Goal: Use online tool/utility: Utilize a website feature to perform a specific function

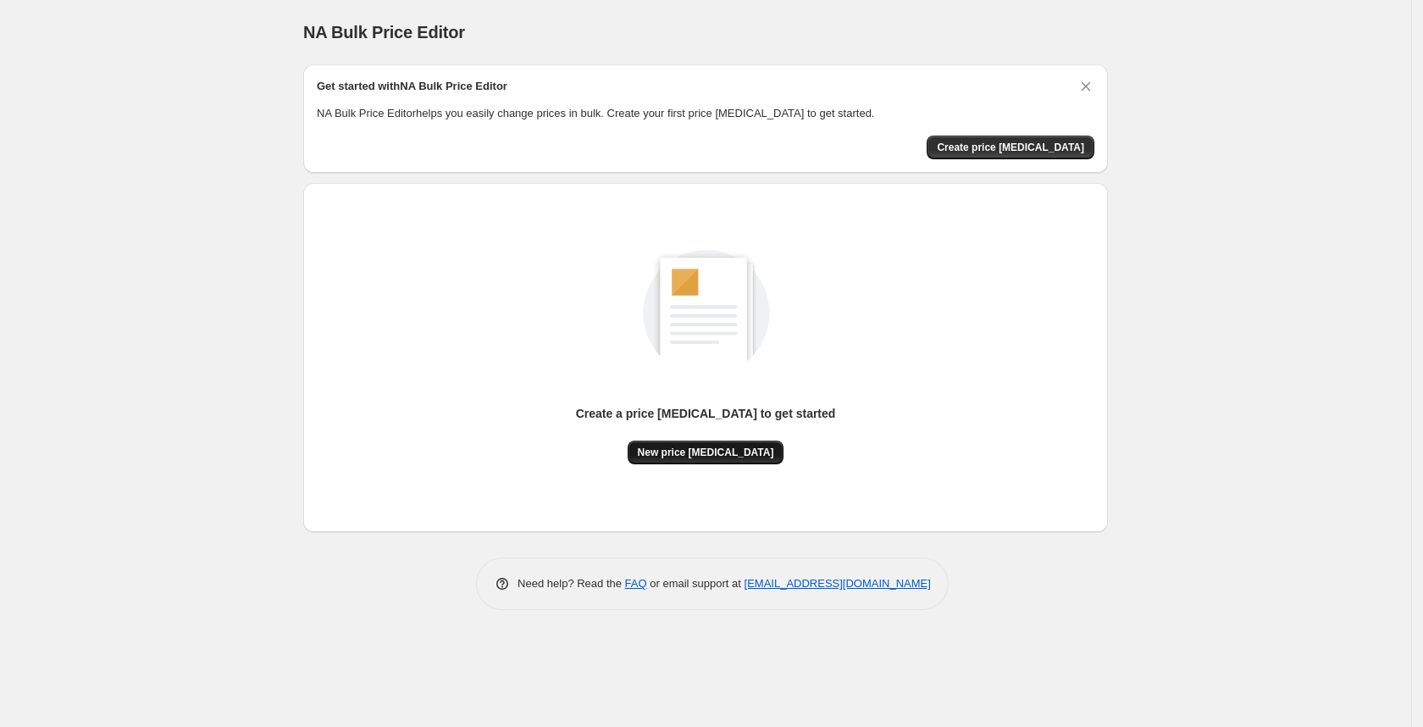
click at [692, 441] on button "New price [MEDICAL_DATA]" at bounding box center [706, 452] width 157 height 24
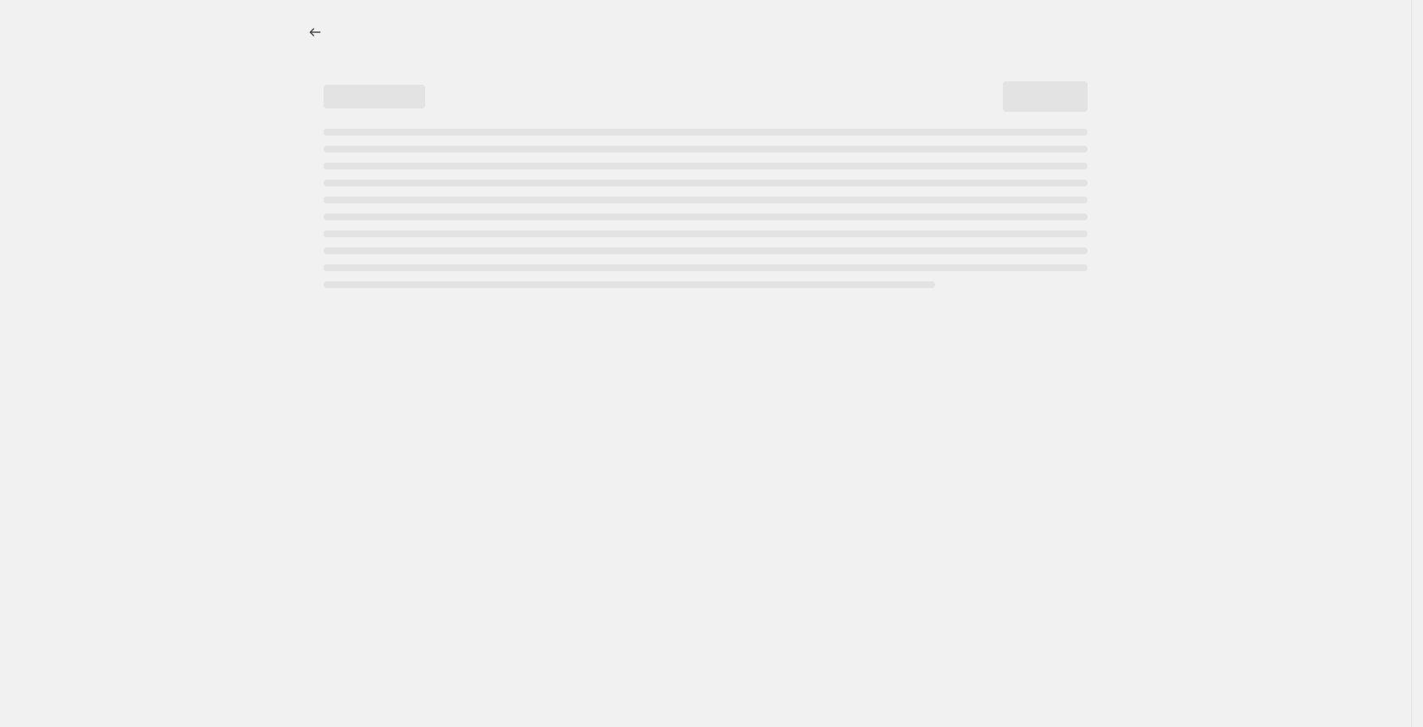
select select "percentage"
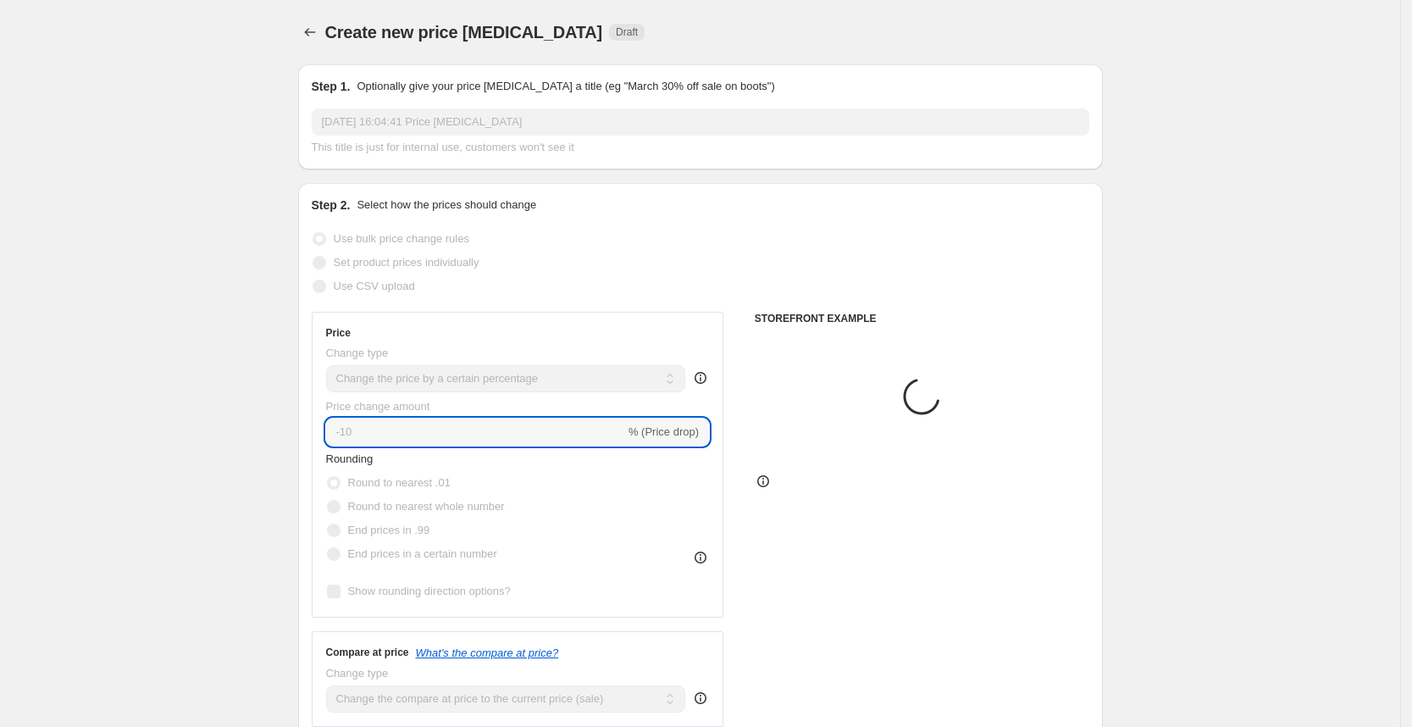
click at [404, 436] on input "-10" at bounding box center [475, 431] width 299 height 27
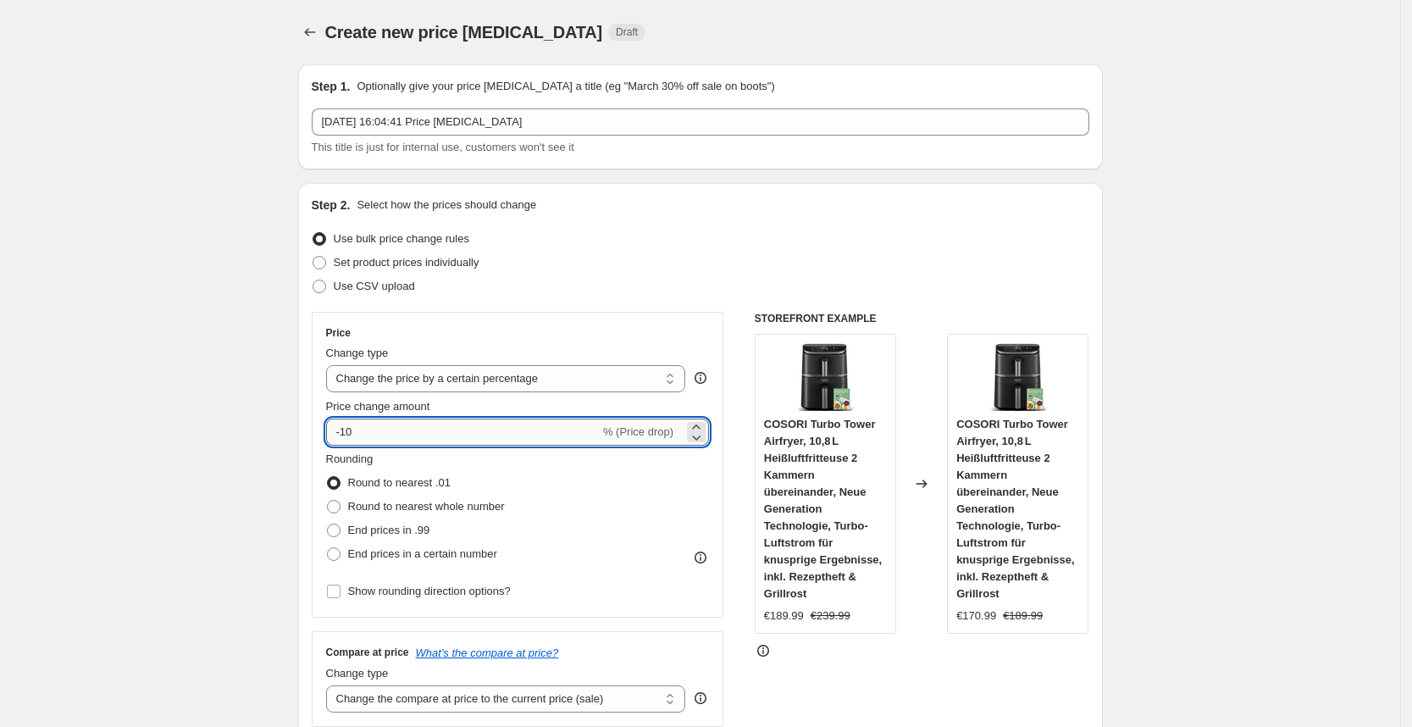
type input "-1"
type input "-25"
click at [689, 343] on div "Price Change type Change the price to a certain amount Change the price by a ce…" at bounding box center [518, 464] width 384 height 277
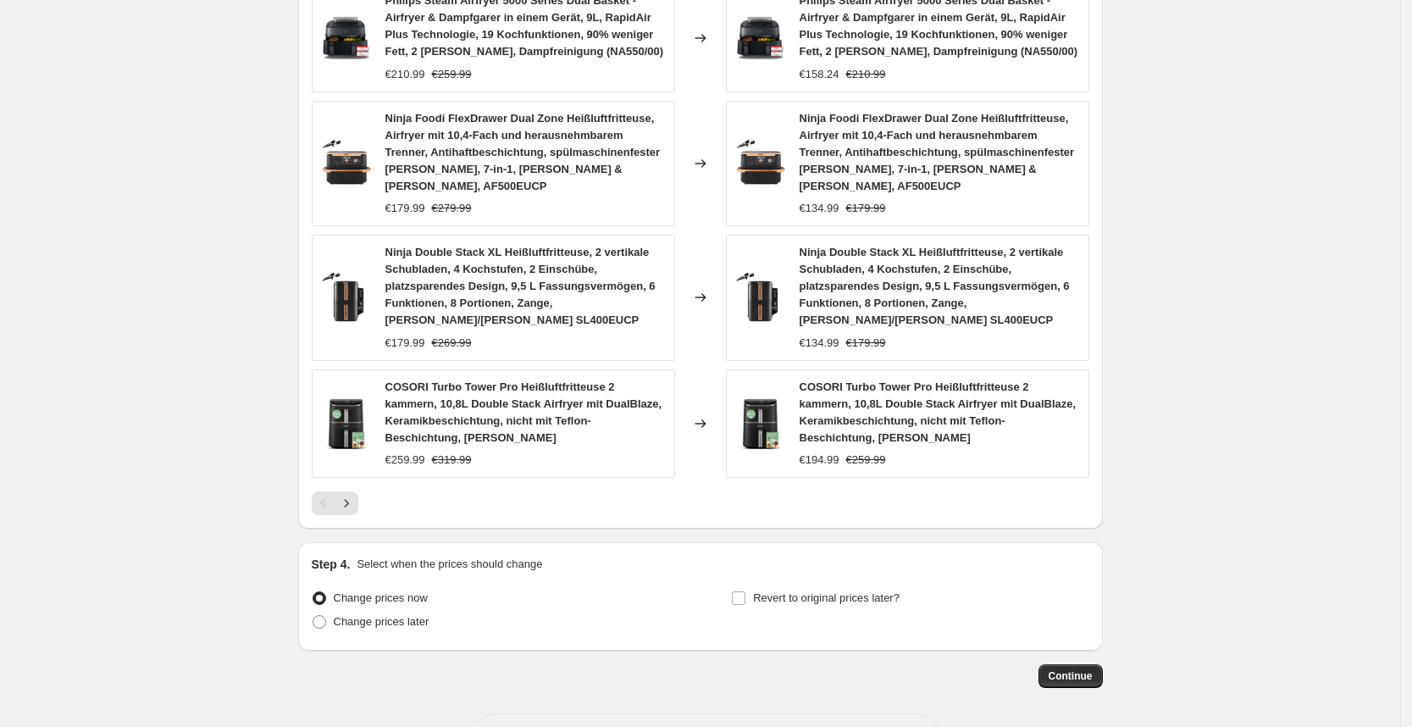
scroll to position [1181, 0]
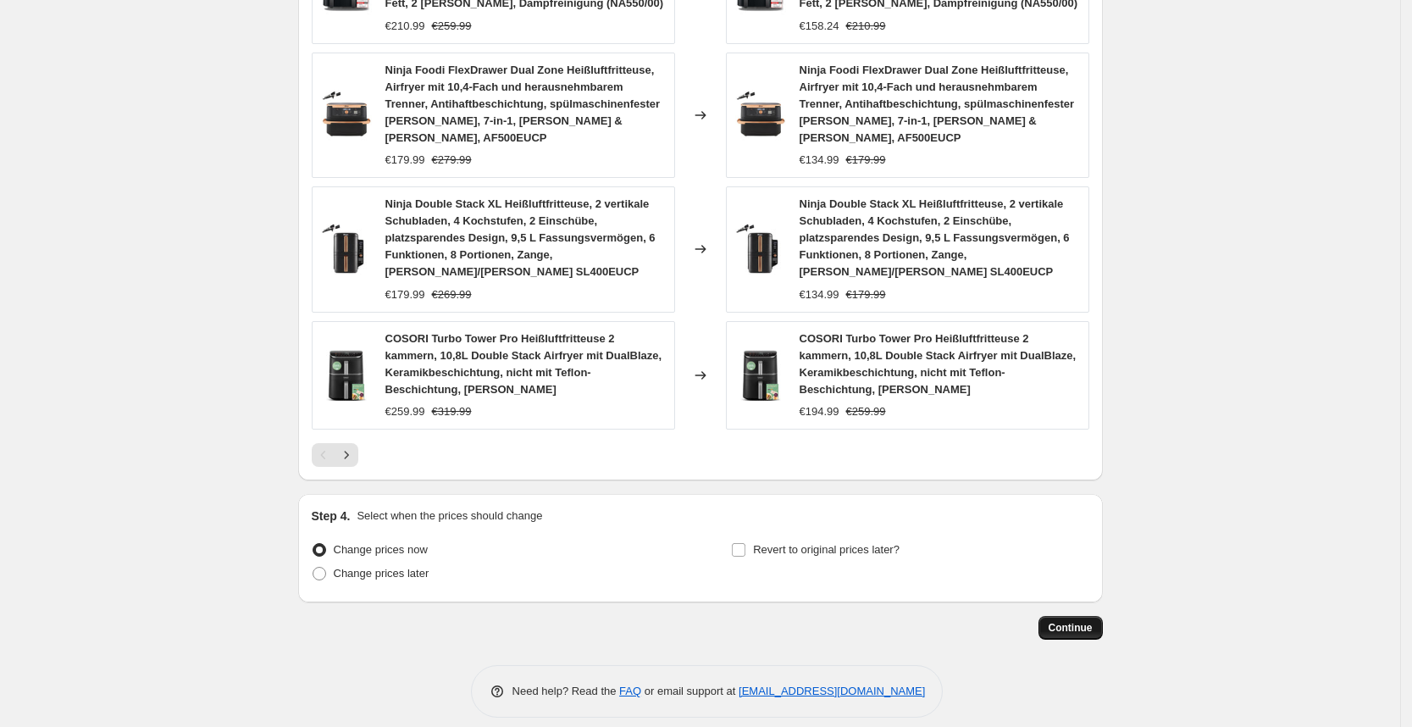
click at [1085, 621] on span "Continue" at bounding box center [1071, 628] width 44 height 14
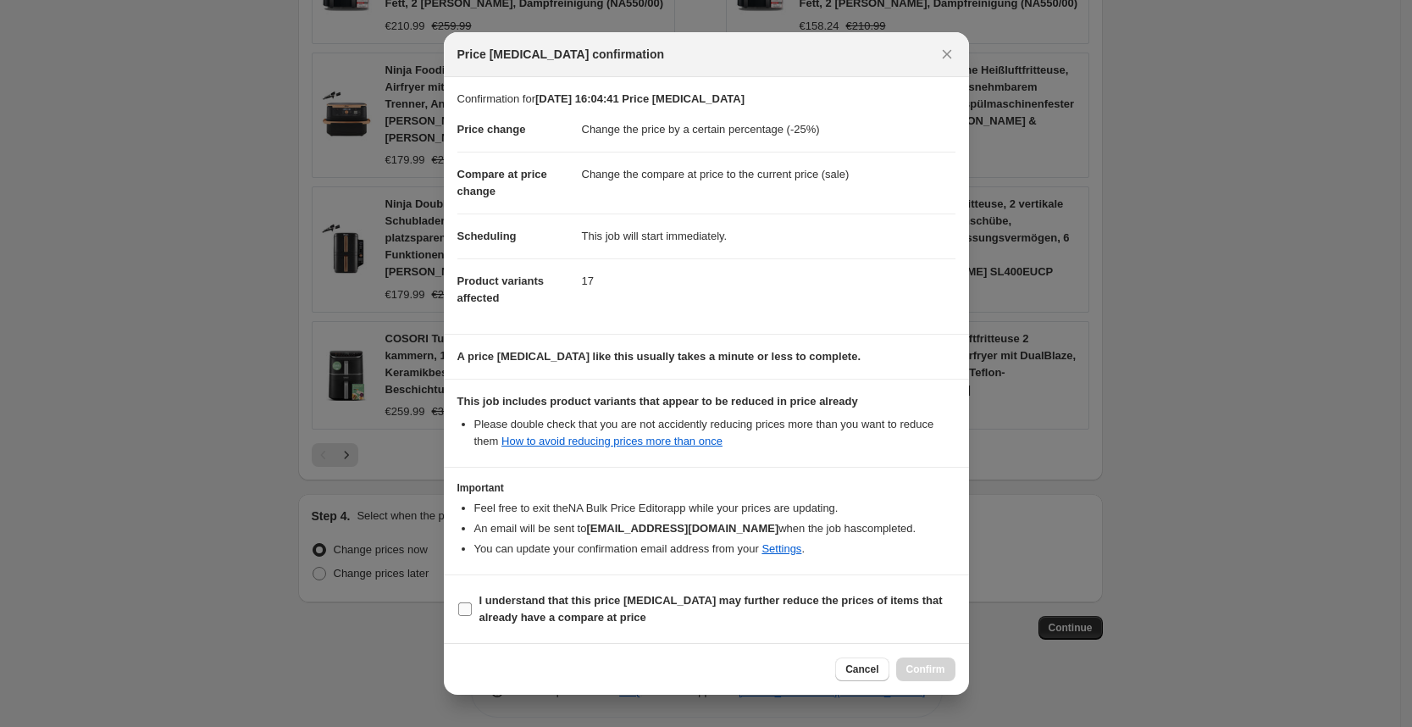
drag, startPoint x: 647, startPoint y: 612, endPoint x: 678, endPoint y: 617, distance: 30.9
click at [659, 612] on span "I understand that this price [MEDICAL_DATA] may further reduce the prices of it…" at bounding box center [717, 609] width 476 height 34
click at [472, 612] on input "I understand that this price [MEDICAL_DATA] may further reduce the prices of it…" at bounding box center [465, 609] width 14 height 14
checkbox input "true"
click at [938, 669] on span "Confirm" at bounding box center [925, 669] width 39 height 14
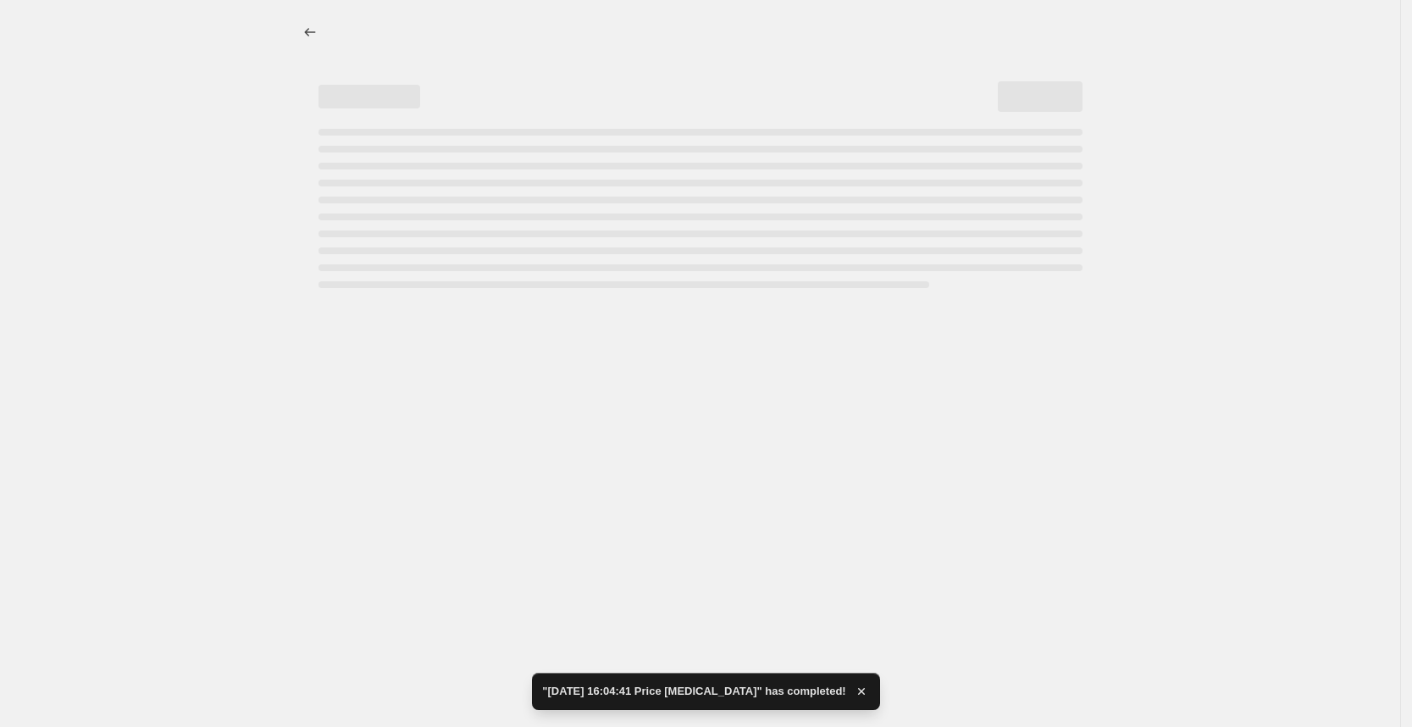
select select "percentage"
